Goal: Task Accomplishment & Management: Use online tool/utility

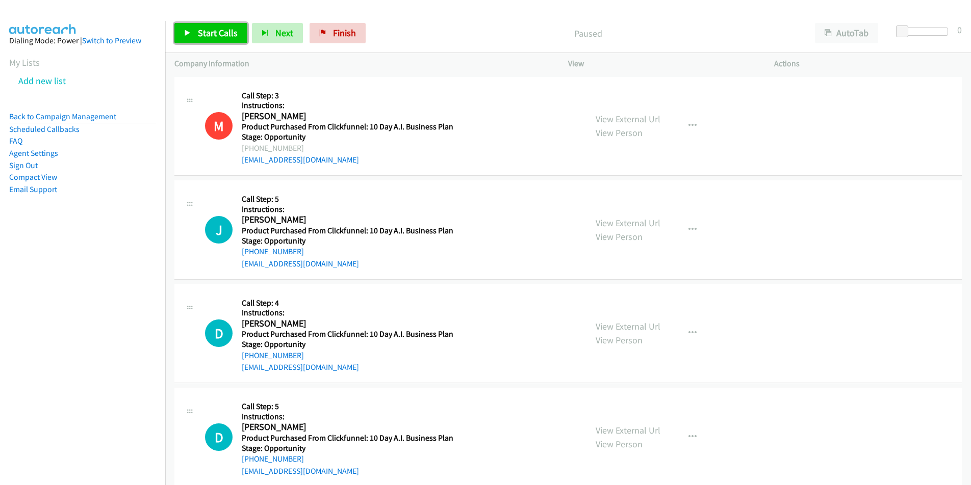
click at [215, 42] on link "Start Calls" at bounding box center [210, 33] width 73 height 20
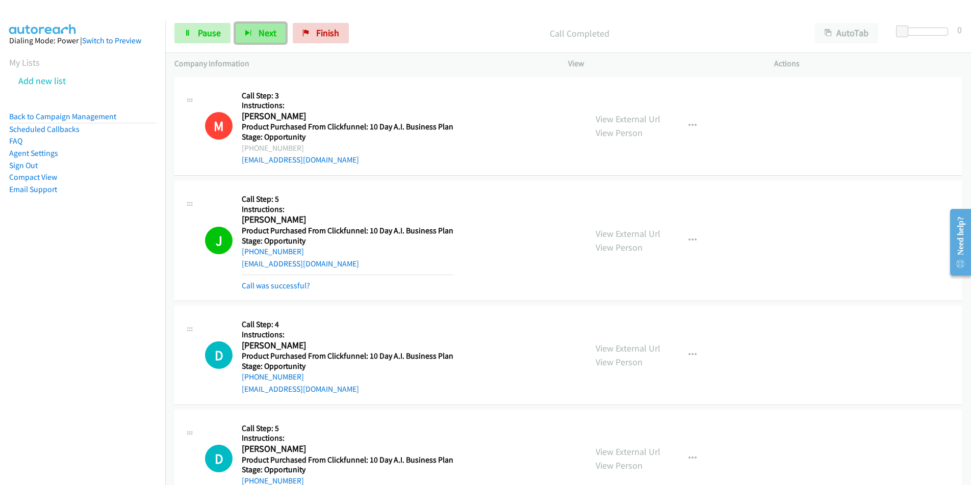
click at [256, 28] on button "Next" at bounding box center [260, 33] width 51 height 20
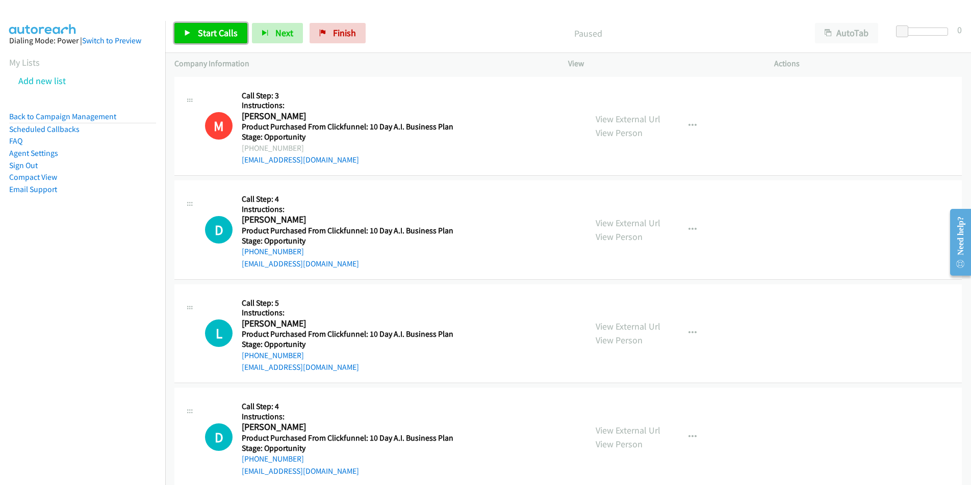
click at [223, 35] on span "Start Calls" at bounding box center [218, 33] width 40 height 12
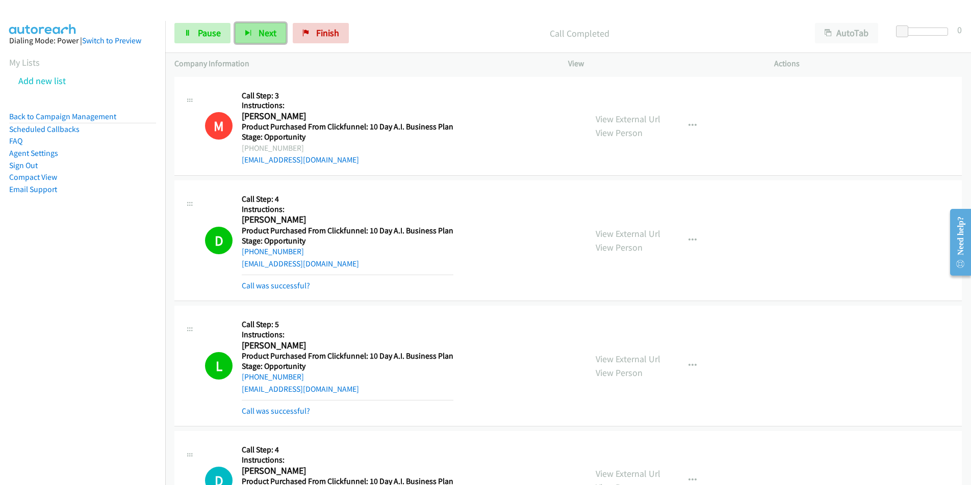
click at [266, 39] on button "Next" at bounding box center [260, 33] width 51 height 20
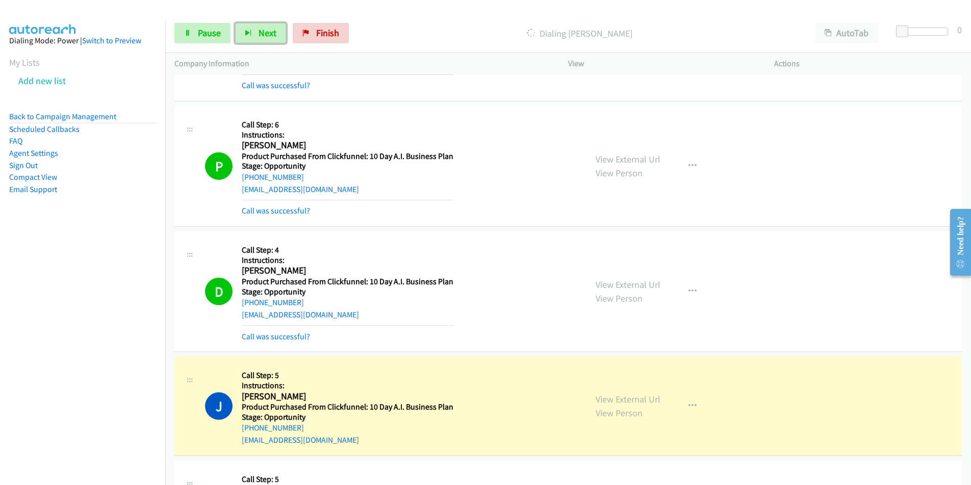
scroll to position [557, 0]
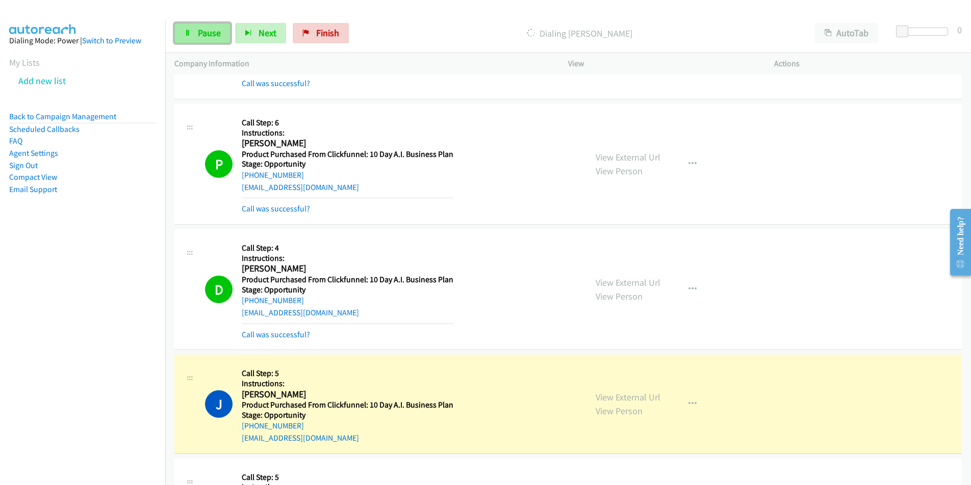
click at [203, 39] on link "Pause" at bounding box center [202, 33] width 56 height 20
click at [290, 337] on link "Call was successful?" at bounding box center [276, 335] width 68 height 10
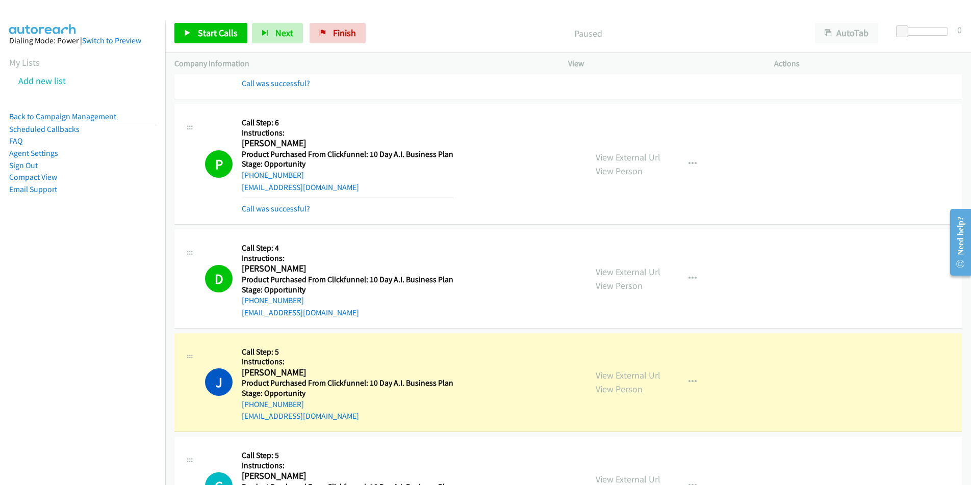
click at [363, 315] on div "[EMAIL_ADDRESS][DOMAIN_NAME]" at bounding box center [348, 313] width 212 height 12
click at [238, 319] on div "D Callback Scheduled Call Step: 4 Instructions: Desmond Rodgers America/Los_Ang…" at bounding box center [391, 279] width 372 height 81
copy link "[EMAIL_ADDRESS][DOMAIN_NAME]"
